Goal: Information Seeking & Learning: Learn about a topic

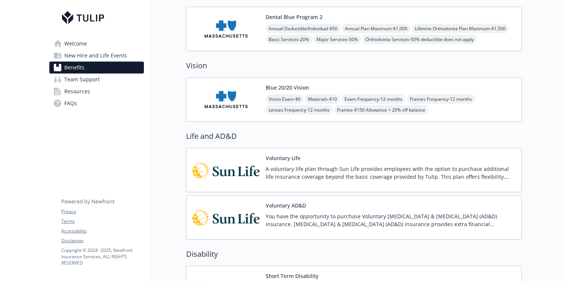
scroll to position [242, 0]
click at [328, 85] on div "Blue 20/20 Vision Vision Exam - $0 Materials - $10 Exam Frequency - 12 months F…" at bounding box center [391, 99] width 250 height 32
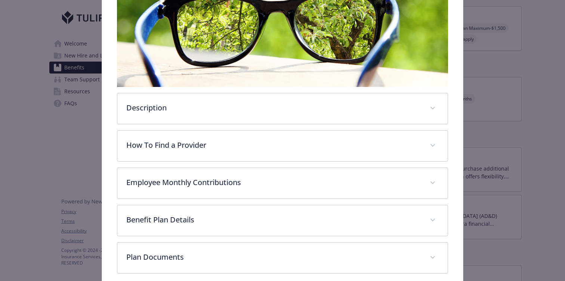
scroll to position [177, 0]
